Goal: Task Accomplishment & Management: Manage account settings

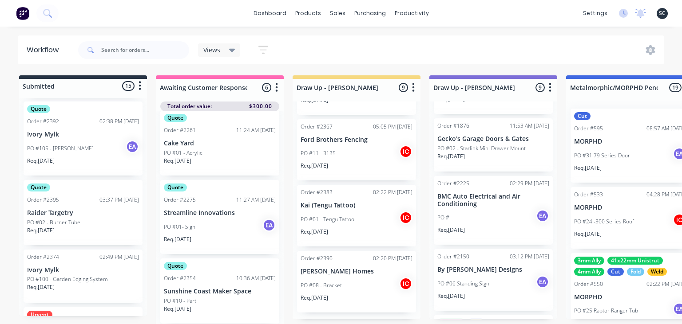
scroll to position [236, 0]
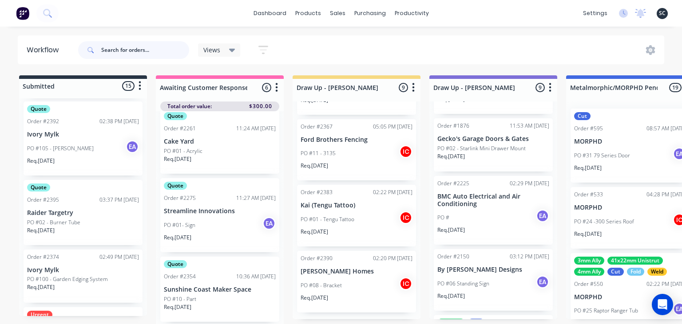
click at [148, 49] on input "text" at bounding box center [145, 50] width 88 height 18
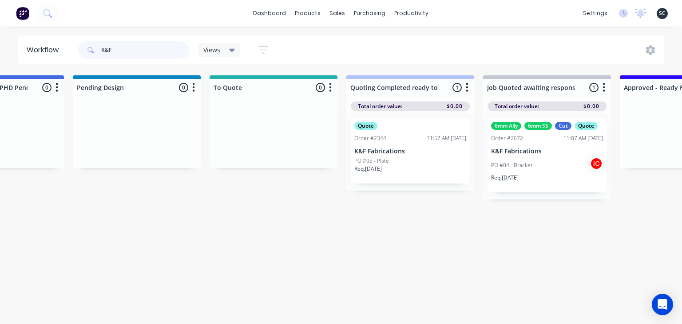
scroll to position [0, 647]
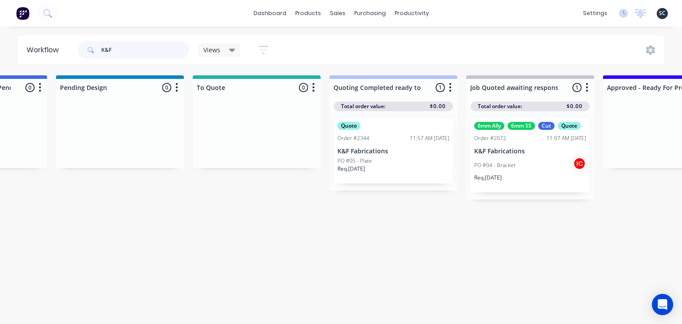
type input "K&F"
click at [382, 153] on p "K&F Fabrications" at bounding box center [393, 152] width 112 height 8
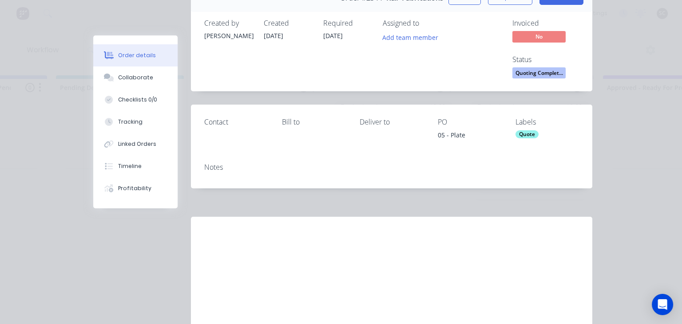
scroll to position [101, 0]
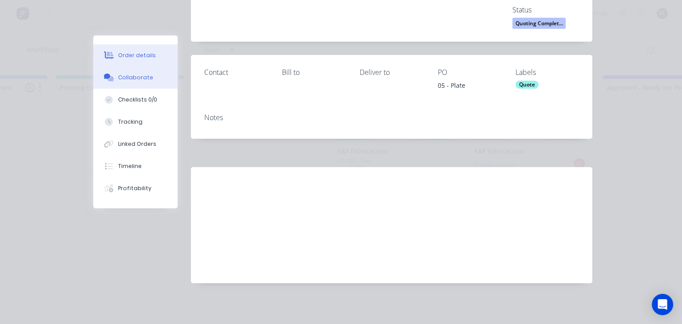
click at [139, 84] on button "Collaborate" at bounding box center [135, 78] width 84 height 22
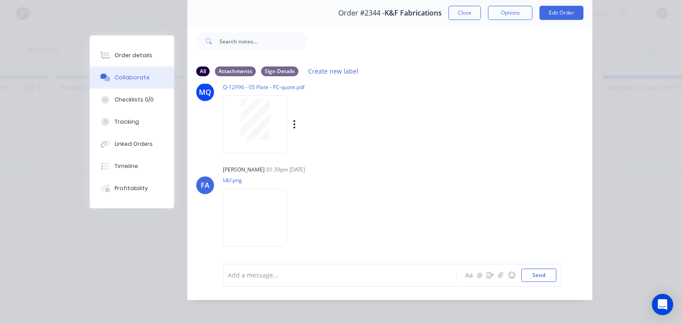
scroll to position [40, 0]
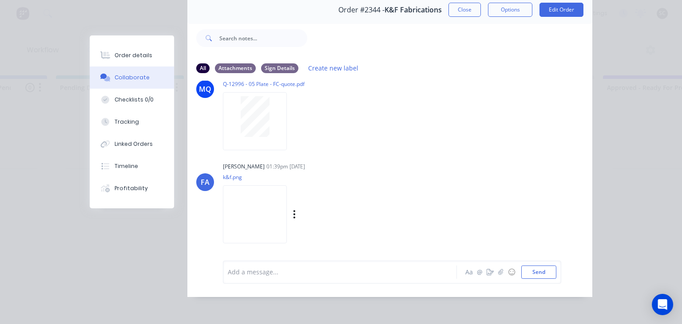
click at [281, 198] on img at bounding box center [255, 215] width 64 height 58
click at [466, 12] on button "Close" at bounding box center [464, 10] width 32 height 14
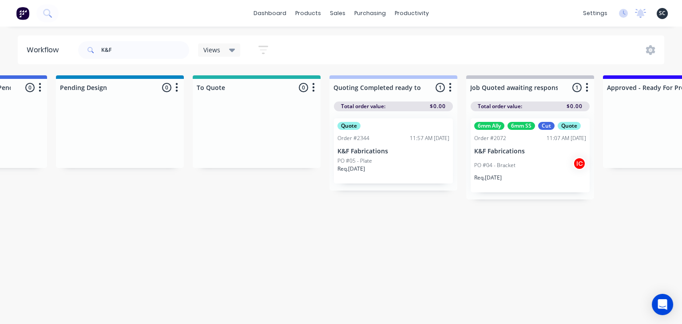
click at [510, 172] on div "PO #04 - Bracket IC" at bounding box center [530, 165] width 112 height 17
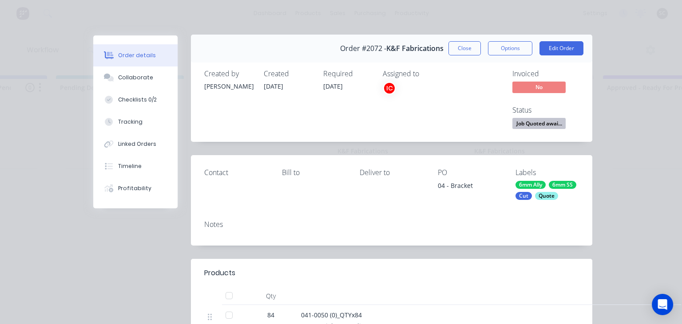
scroll to position [0, 0]
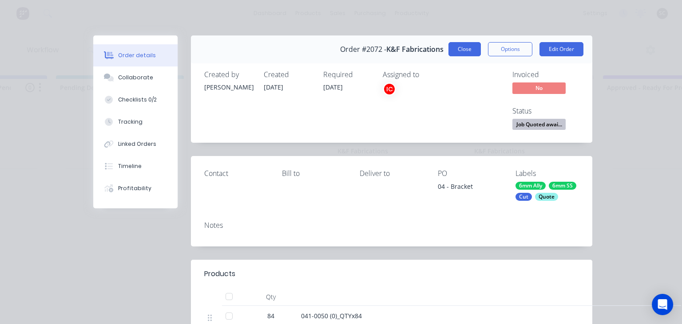
click at [468, 52] on button "Close" at bounding box center [464, 49] width 32 height 14
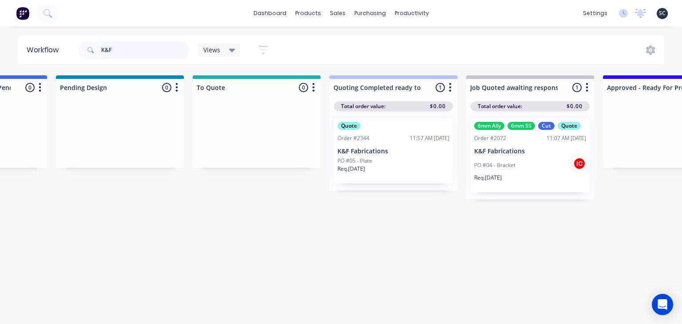
click at [101, 51] on input "K&F" at bounding box center [145, 50] width 88 height 18
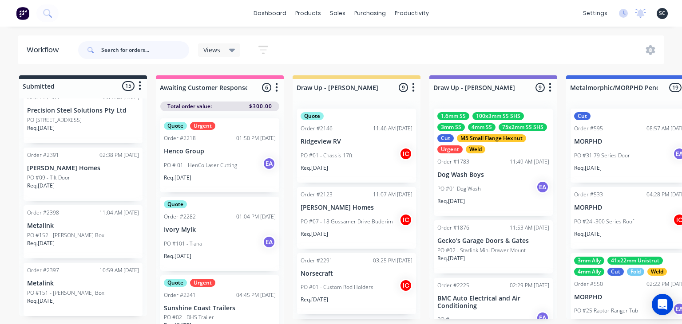
scroll to position [811, 0]
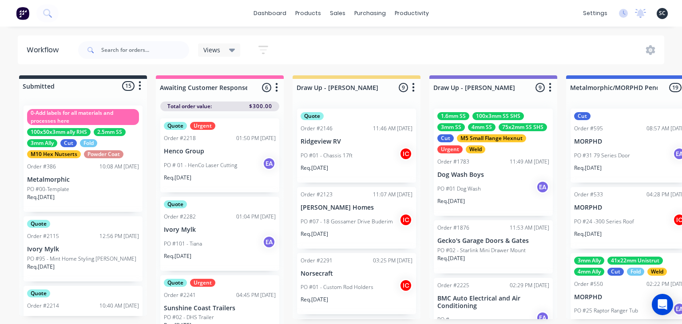
scroll to position [811, 0]
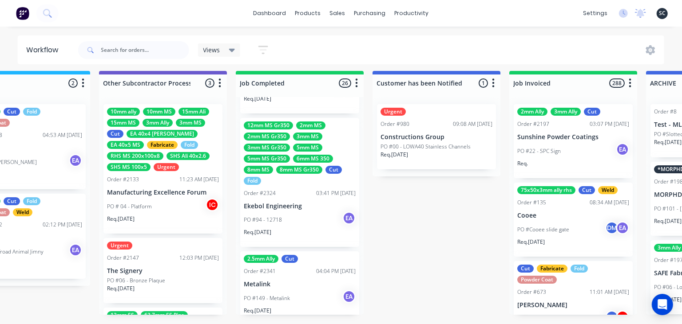
scroll to position [1684, 0]
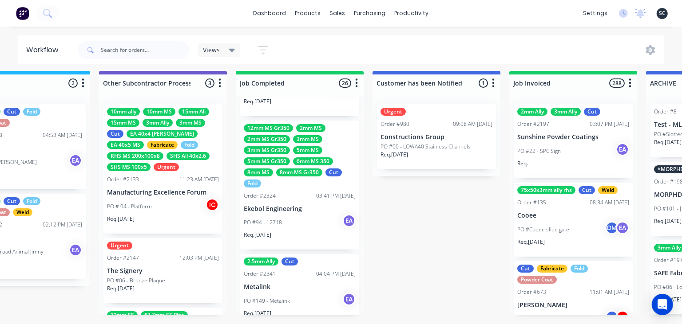
click at [305, 230] on div "PO #94 - 12718 EA" at bounding box center [300, 222] width 112 height 17
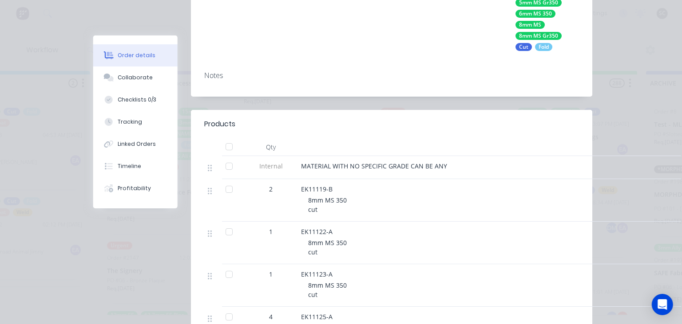
scroll to position [256, 0]
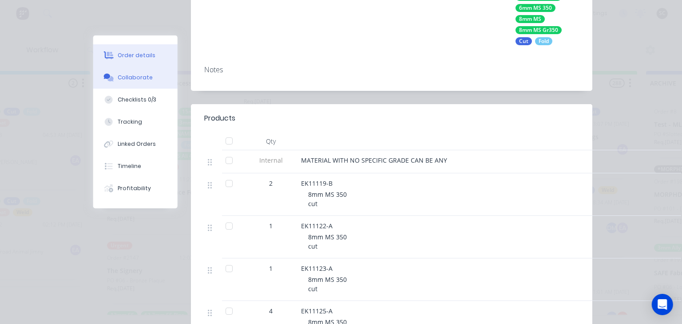
click at [136, 76] on div "Collaborate" at bounding box center [135, 78] width 35 height 8
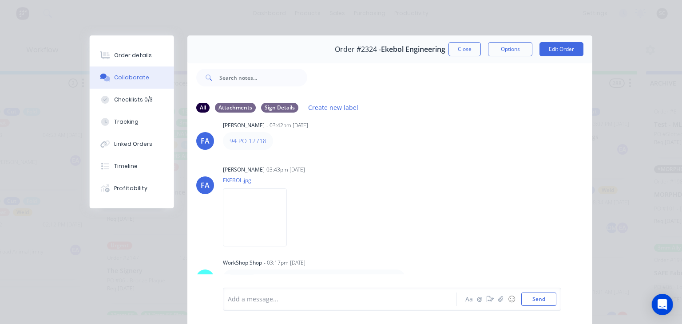
scroll to position [15, 0]
click at [428, 203] on div "Francis Adrian Candido 03:43pm 18/09/25 EKEBOL.jpg Labels Download" at bounding box center [334, 203] width 223 height 80
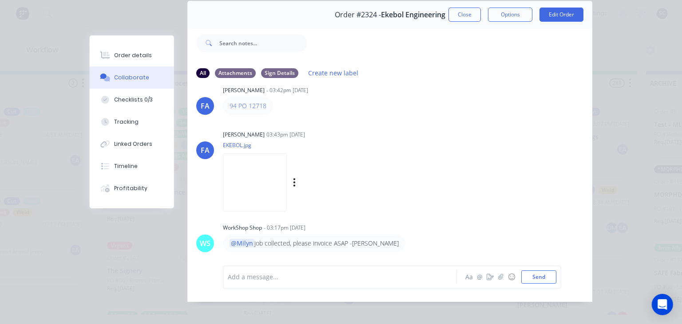
scroll to position [40, 0]
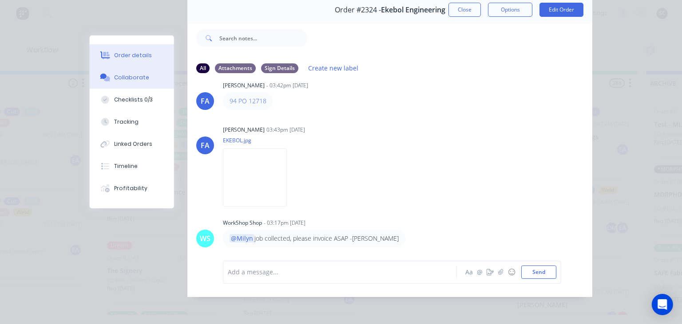
click at [137, 60] on button "Order details" at bounding box center [132, 55] width 84 height 22
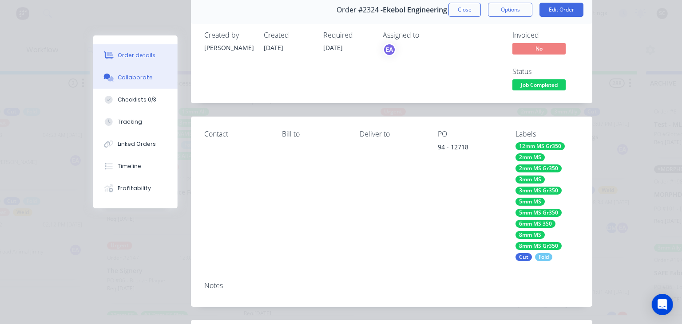
click at [141, 74] on button "Collaborate" at bounding box center [135, 78] width 84 height 22
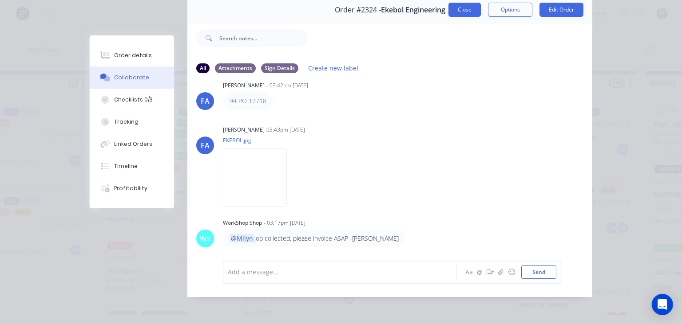
click at [461, 8] on button "Close" at bounding box center [464, 10] width 32 height 14
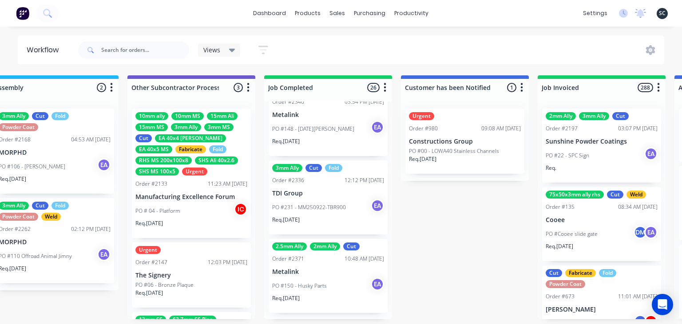
scroll to position [1940, 0]
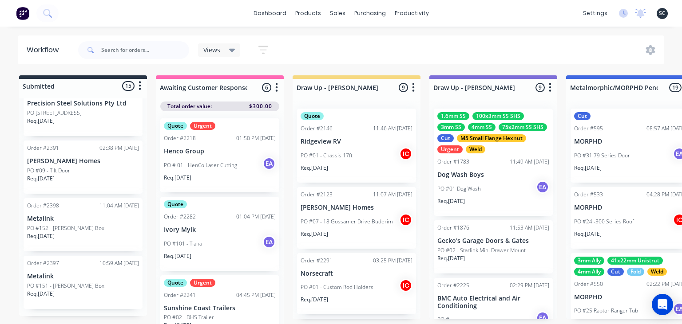
scroll to position [1940, 0]
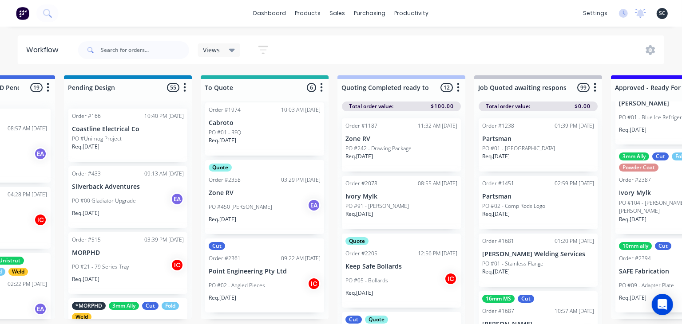
scroll to position [4, 639]
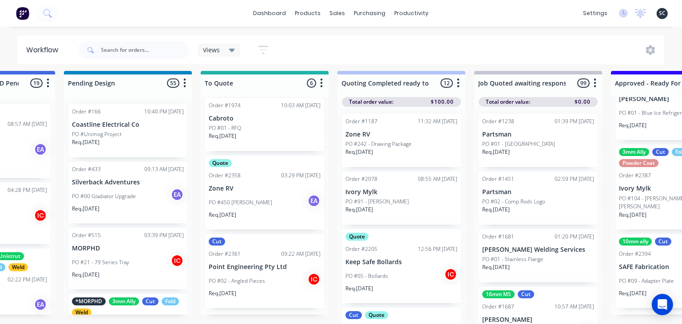
click at [251, 186] on p "Zone RV" at bounding box center [265, 189] width 112 height 8
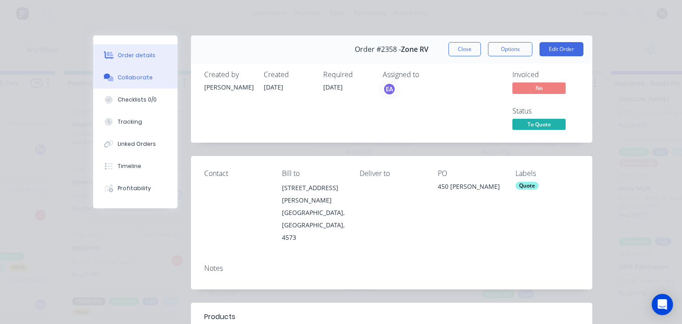
click at [136, 76] on div "Collaborate" at bounding box center [135, 78] width 35 height 8
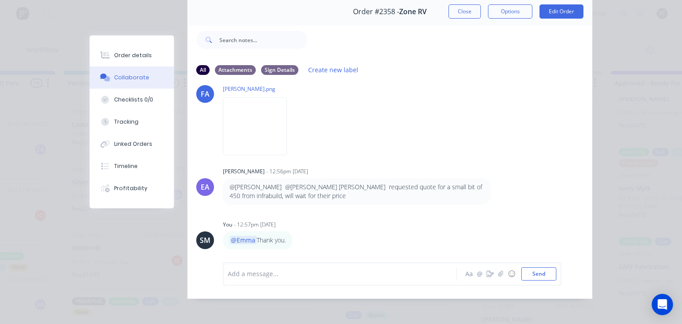
scroll to position [40, 0]
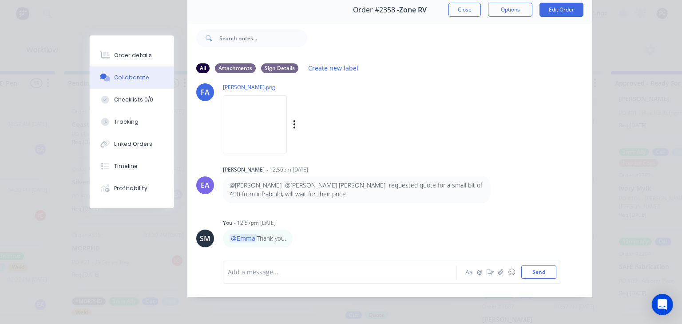
click at [269, 131] on img at bounding box center [255, 124] width 64 height 58
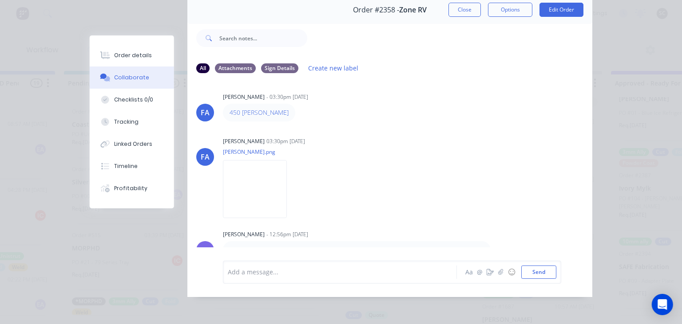
scroll to position [0, 0]
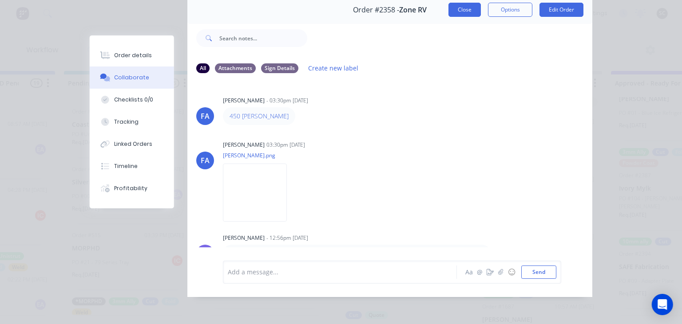
click at [462, 6] on button "Close" at bounding box center [464, 10] width 32 height 14
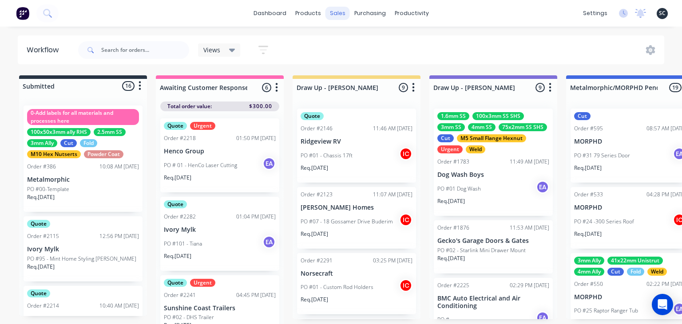
scroll to position [1940, 0]
